Goal: Check status: Check status

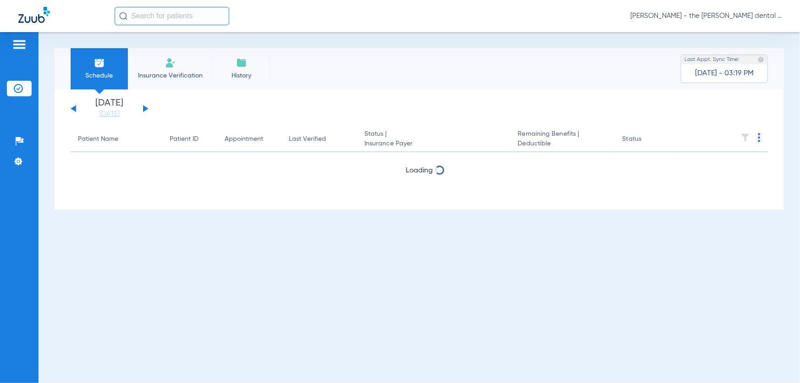
click at [147, 108] on button at bounding box center [146, 108] width 6 height 7
click at [146, 108] on button at bounding box center [146, 108] width 6 height 7
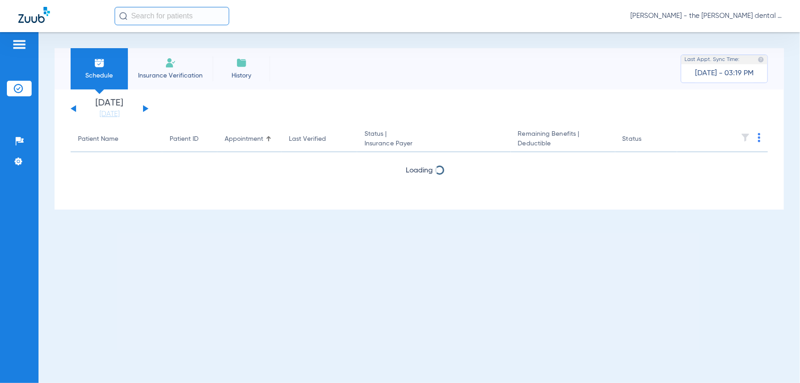
click at [146, 108] on button at bounding box center [146, 108] width 6 height 7
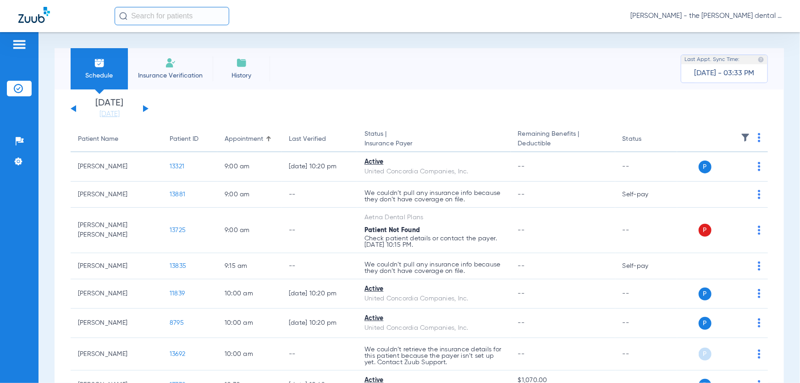
click at [146, 106] on div "[DATE] [DATE] [DATE] [DATE] [DATE] [DATE] [DATE] [DATE] [DATE] [DATE] [DATE] [D…" at bounding box center [110, 109] width 78 height 20
click at [143, 109] on button at bounding box center [146, 108] width 6 height 7
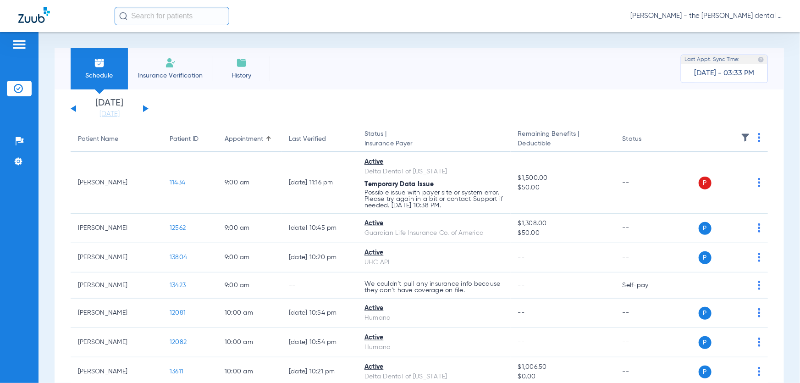
click at [145, 109] on button at bounding box center [146, 108] width 6 height 7
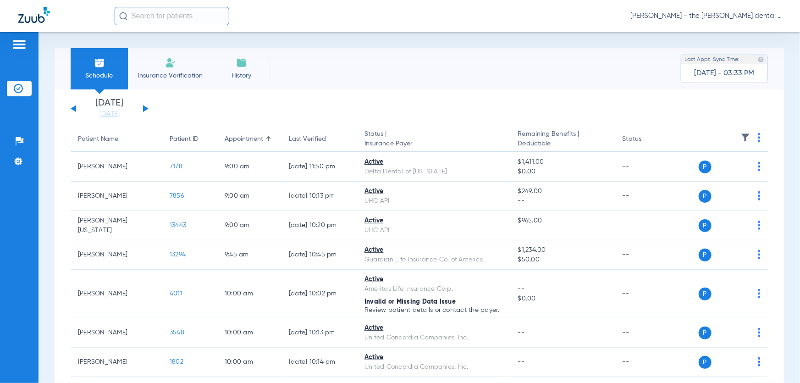
click at [145, 110] on button at bounding box center [146, 108] width 6 height 7
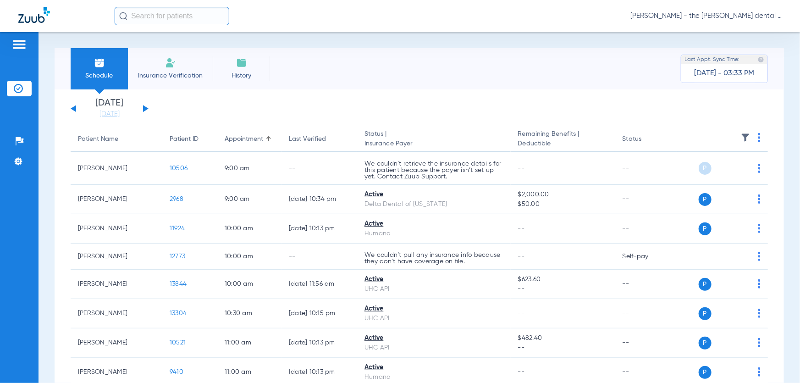
click at [146, 108] on button at bounding box center [146, 108] width 6 height 7
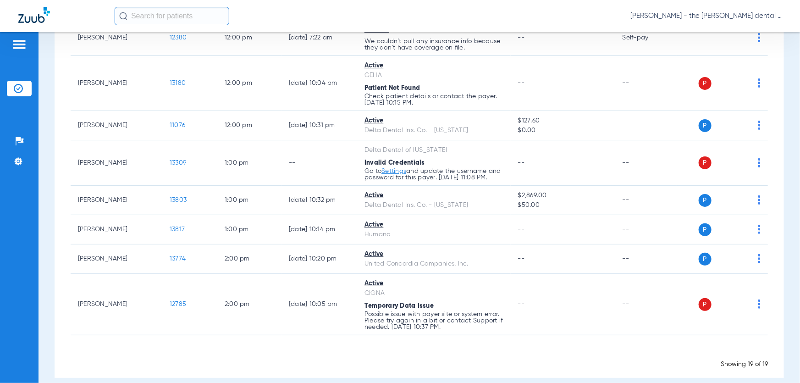
scroll to position [605, 0]
